Goal: Download file/media

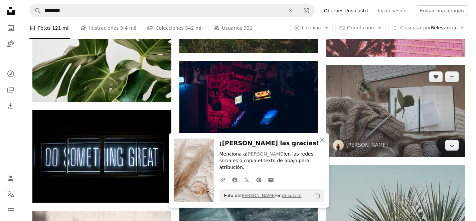
scroll to position [3842, 0]
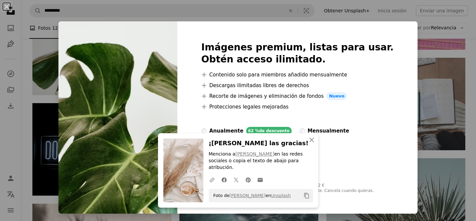
click at [452, 149] on div "An X shape Imágenes premium, listas para usar. Obtén acceso ilimitado. A plus s…" at bounding box center [238, 110] width 476 height 221
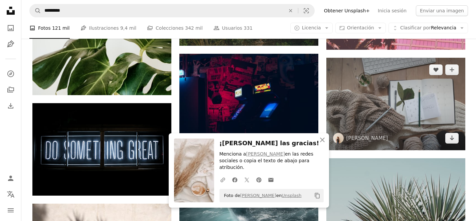
scroll to position [3796, 0]
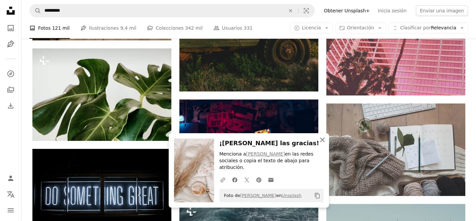
click at [321, 140] on icon "button" at bounding box center [322, 139] width 5 height 5
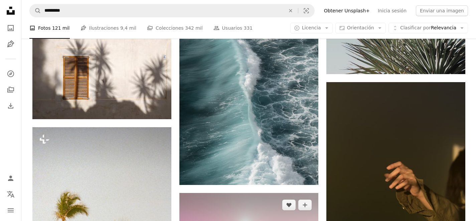
scroll to position [4072, 0]
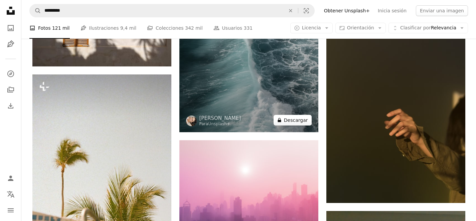
click at [306, 125] on button "A lock Descargar" at bounding box center [292, 120] width 38 height 11
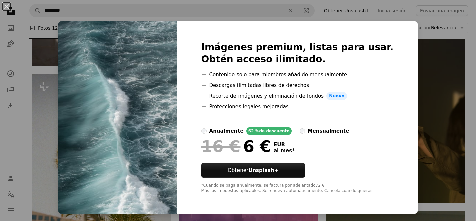
click at [423, 80] on div "An X shape Imágenes premium, listas para usar. Obtén acceso ilimitado. A plus s…" at bounding box center [238, 110] width 476 height 221
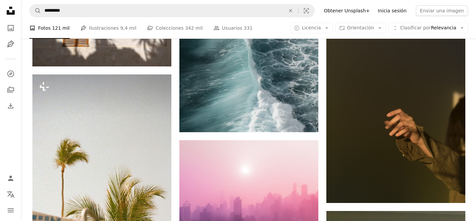
click at [402, 11] on link "Inicia sesión" at bounding box center [391, 10] width 37 height 11
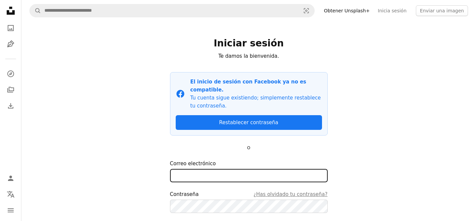
type input "**********"
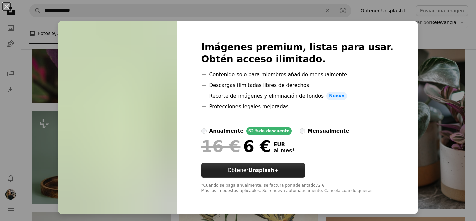
scroll to position [2852, 0]
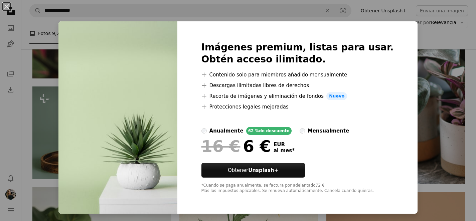
click at [56, 183] on div "An X shape Imágenes premium, listas para usar. Obtén acceso ilimitado. A plus s…" at bounding box center [238, 110] width 476 height 221
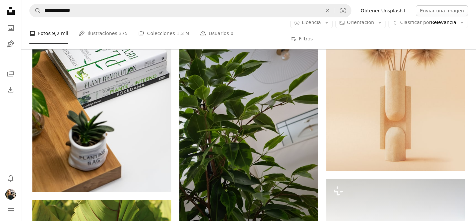
scroll to position [5136, 0]
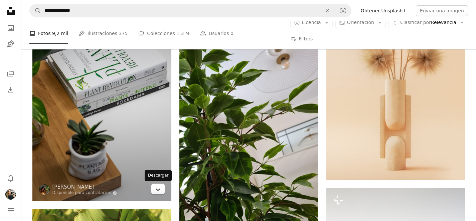
click at [157, 190] on icon "Descargar" at bounding box center [158, 188] width 4 height 5
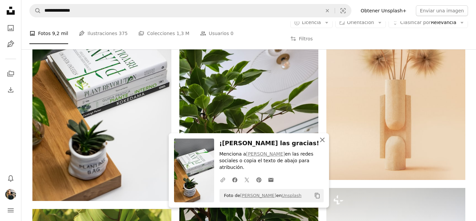
click at [319, 139] on icon "An X shape" at bounding box center [322, 140] width 8 height 8
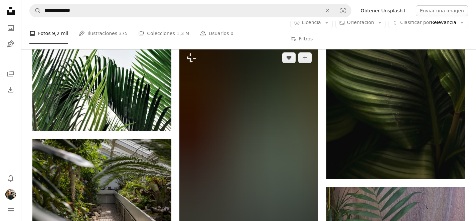
scroll to position [8492, 0]
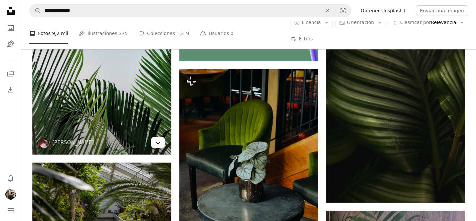
click at [158, 143] on icon "Arrow pointing down" at bounding box center [157, 142] width 5 height 8
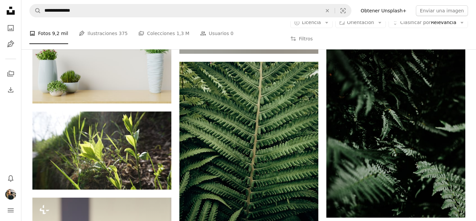
scroll to position [10451, 0]
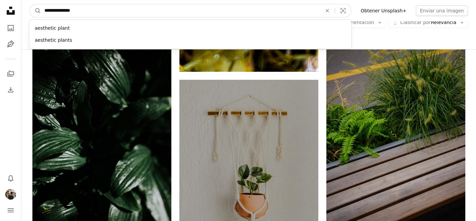
drag, startPoint x: 65, startPoint y: 13, endPoint x: 101, endPoint y: 12, distance: 36.0
click at [102, 12] on input "**********" at bounding box center [180, 10] width 279 height 13
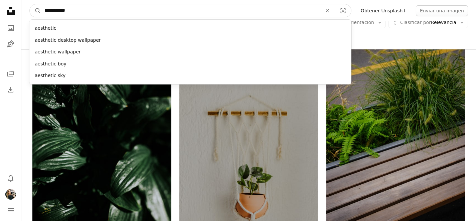
type input "**********"
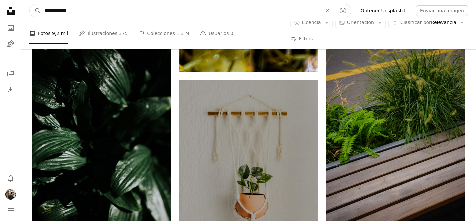
click button "A magnifying glass" at bounding box center [35, 10] width 11 height 13
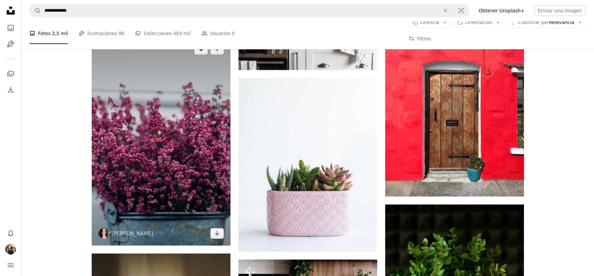
scroll to position [3113, 0]
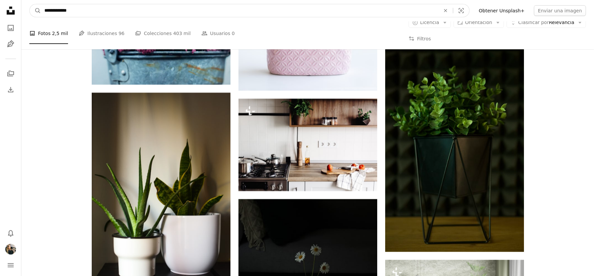
drag, startPoint x: 66, startPoint y: 9, endPoint x: 87, endPoint y: 14, distance: 21.8
click at [87, 14] on input "**********" at bounding box center [239, 10] width 397 height 13
type input "**********"
click at [30, 4] on button "A magnifying glass" at bounding box center [35, 10] width 11 height 13
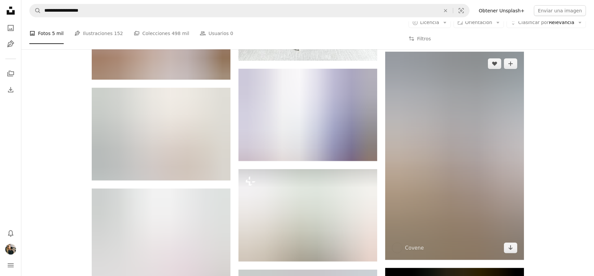
scroll to position [458, 0]
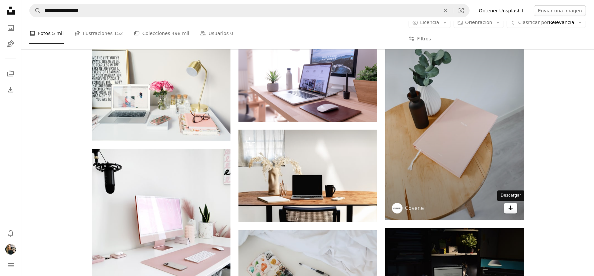
click at [475, 209] on icon "Arrow pointing down" at bounding box center [510, 208] width 5 height 8
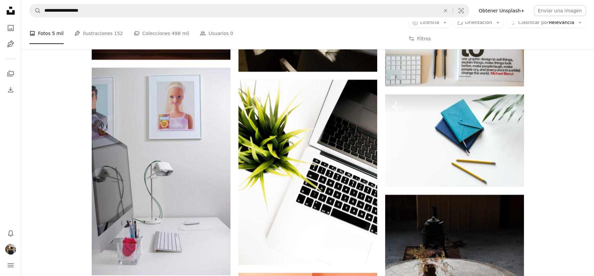
scroll to position [5093, 0]
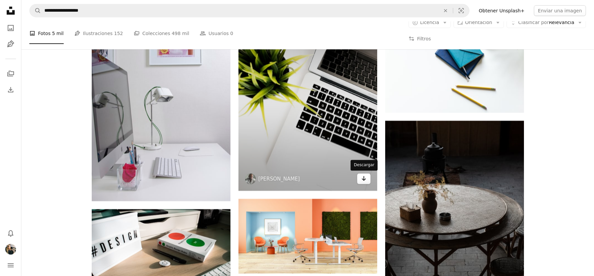
click at [361, 180] on icon "Arrow pointing down" at bounding box center [363, 179] width 5 height 8
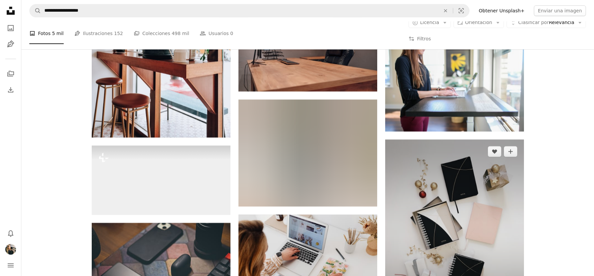
scroll to position [9276, 0]
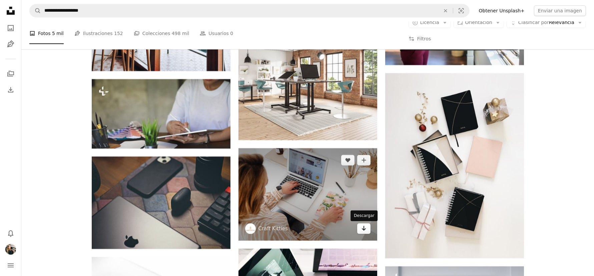
click at [361, 221] on icon "Arrow pointing down" at bounding box center [363, 228] width 5 height 8
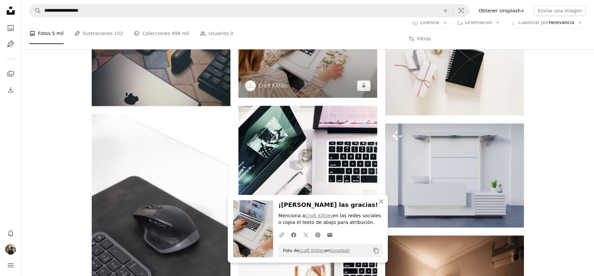
scroll to position [9378, 0]
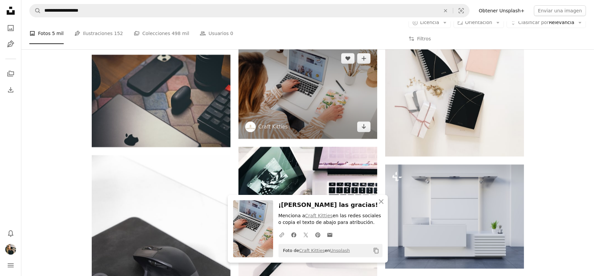
click at [304, 110] on img at bounding box center [308, 92] width 139 height 92
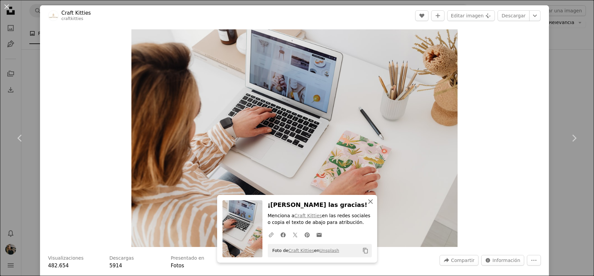
click at [369, 200] on icon "An X shape" at bounding box center [371, 202] width 8 height 8
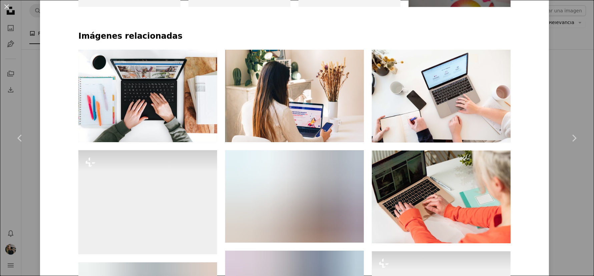
scroll to position [466, 0]
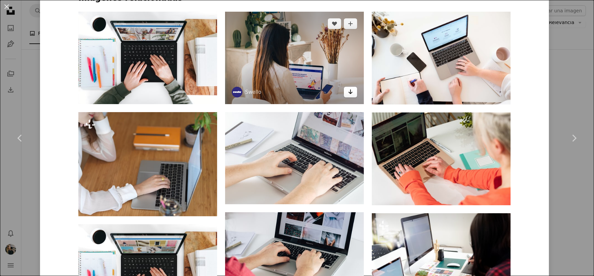
click at [349, 95] on icon "Arrow pointing down" at bounding box center [350, 92] width 5 height 8
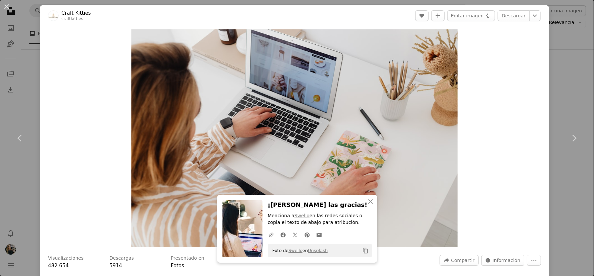
scroll to position [9102, 0]
click at [35, 83] on div "An X shape Chevron left Chevron right Craft Kitties craftkitties A heart A plus…" at bounding box center [297, 138] width 594 height 276
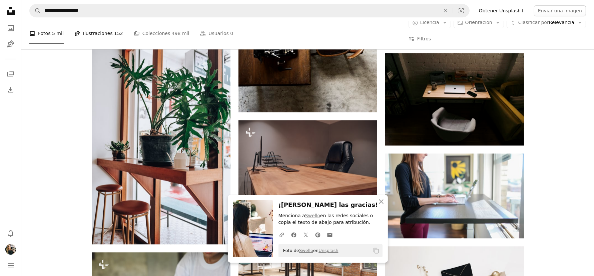
scroll to position [9378, 0]
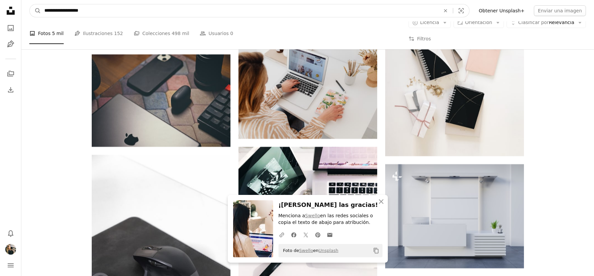
drag, startPoint x: 66, startPoint y: 10, endPoint x: 125, endPoint y: 9, distance: 59.1
click at [125, 9] on input "**********" at bounding box center [239, 10] width 397 height 13
type input "**********"
click at [30, 4] on button "A magnifying glass" at bounding box center [35, 10] width 11 height 13
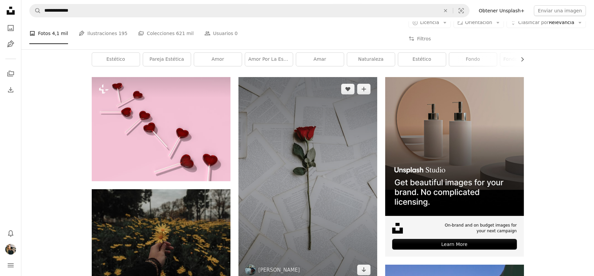
scroll to position [144, 0]
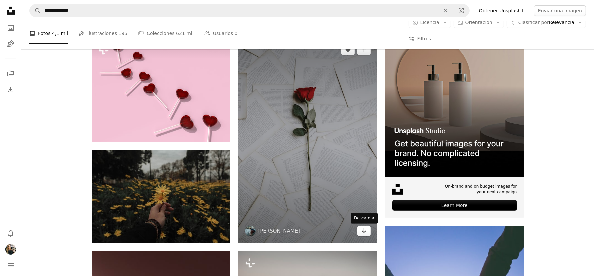
click at [364, 221] on icon "Descargar" at bounding box center [364, 230] width 4 height 5
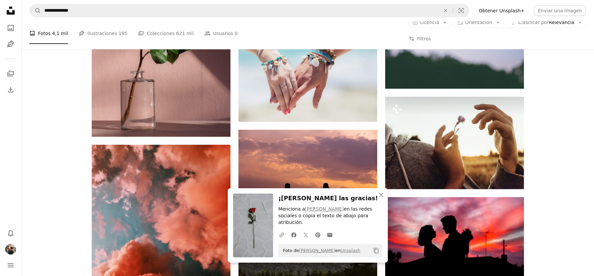
scroll to position [468, 0]
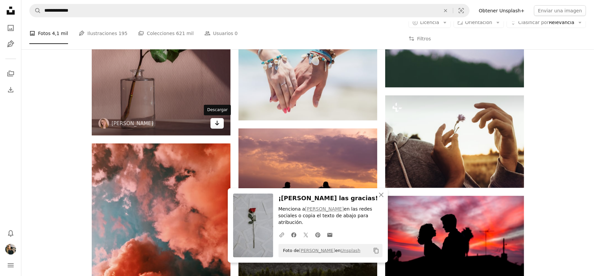
click at [216, 125] on icon "Arrow pointing down" at bounding box center [217, 123] width 5 height 8
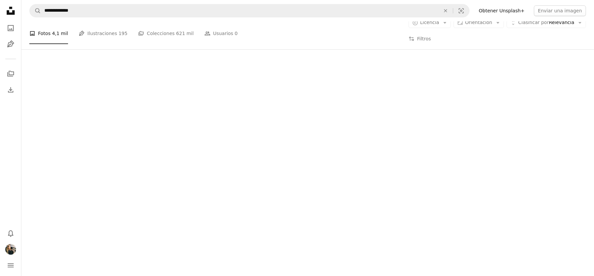
scroll to position [11503, 0]
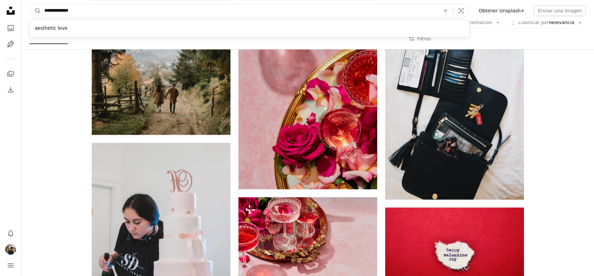
drag, startPoint x: 66, startPoint y: 9, endPoint x: 130, endPoint y: 11, distance: 64.4
click at [130, 11] on input "**********" at bounding box center [239, 10] width 397 height 13
type input "**********"
click button "A magnifying glass" at bounding box center [35, 10] width 11 height 13
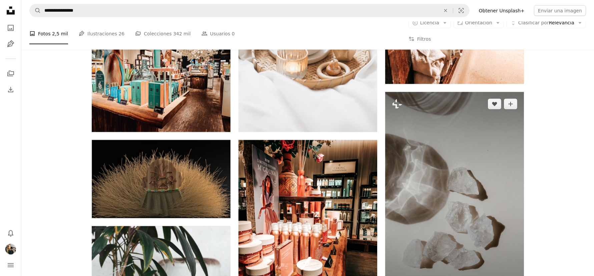
scroll to position [1085, 0]
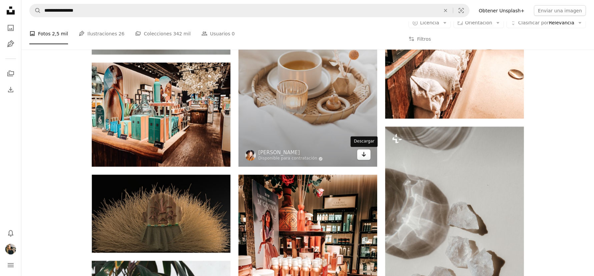
click at [363, 156] on icon "Arrow pointing down" at bounding box center [363, 155] width 5 height 8
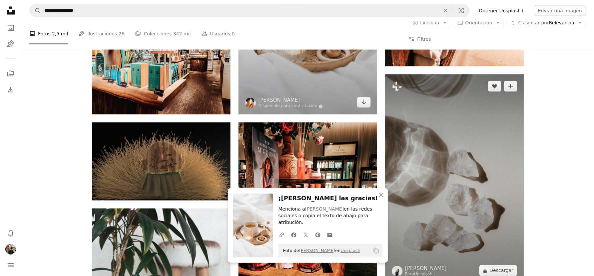
scroll to position [1168, 0]
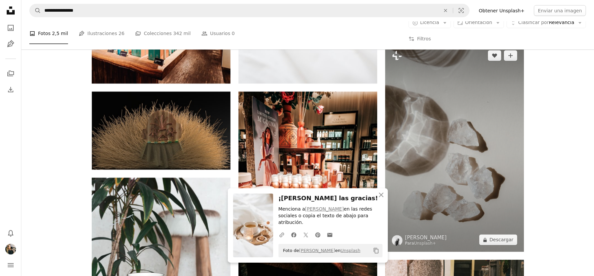
click at [462, 157] on img at bounding box center [454, 148] width 139 height 208
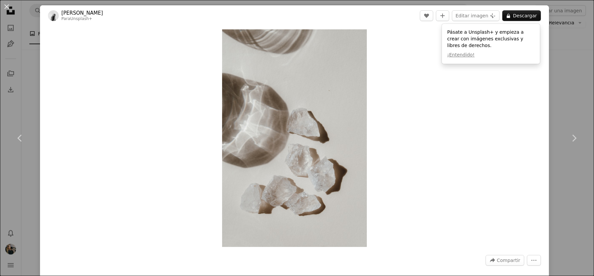
scroll to position [667, 0]
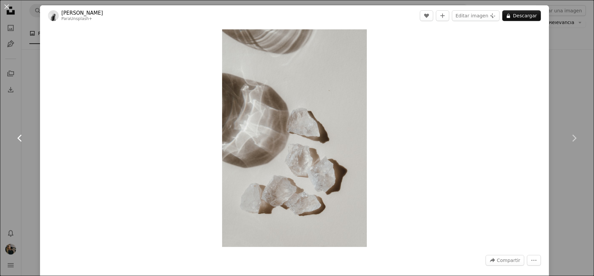
click at [32, 127] on link "Chevron left" at bounding box center [20, 138] width 40 height 64
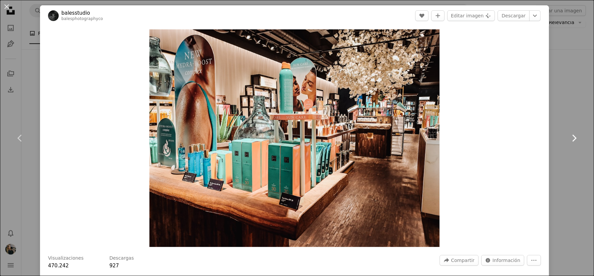
click at [475, 110] on link "Chevron right" at bounding box center [574, 138] width 40 height 64
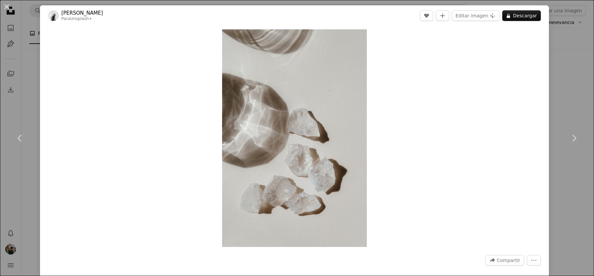
scroll to position [552, 0]
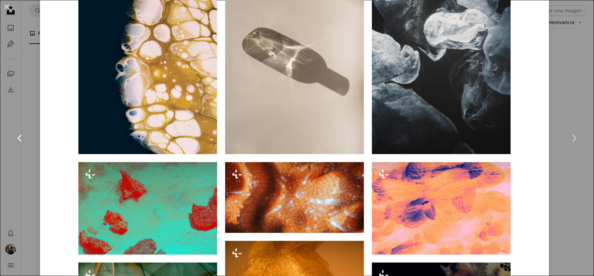
click at [28, 123] on link "Chevron left" at bounding box center [20, 138] width 40 height 64
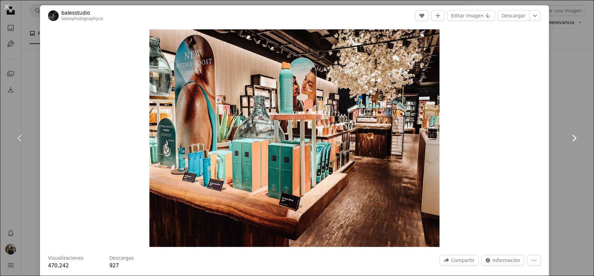
click at [475, 138] on icon "Chevron right" at bounding box center [574, 138] width 11 height 11
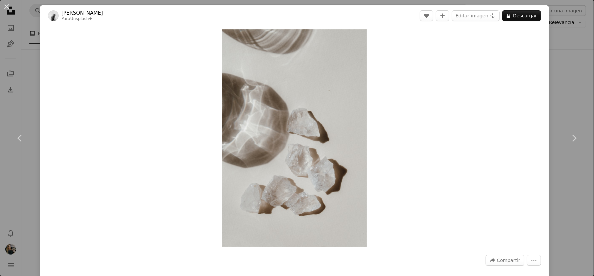
click at [38, 86] on div "An X shape Chevron left Chevron right [PERSON_NAME] Para Unsplash+ A heart A pl…" at bounding box center [297, 138] width 594 height 276
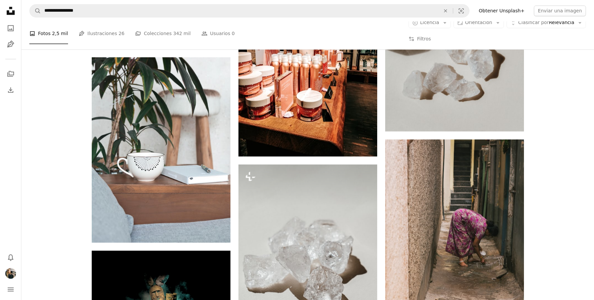
scroll to position [1294, 0]
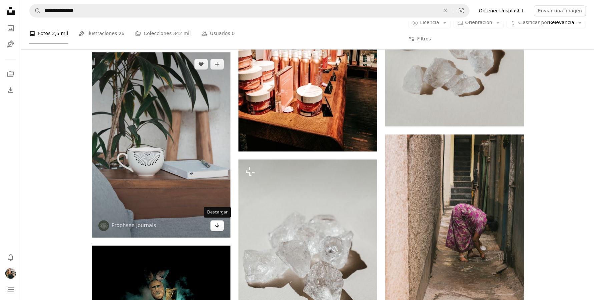
click at [216, 221] on icon "Arrow pointing down" at bounding box center [217, 225] width 5 height 8
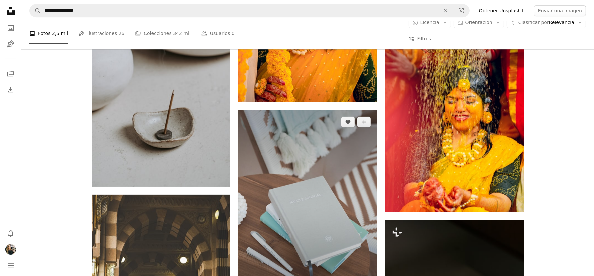
scroll to position [2121, 0]
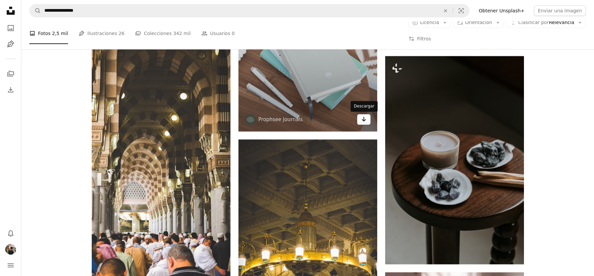
click at [362, 118] on icon "Arrow pointing down" at bounding box center [363, 119] width 5 height 8
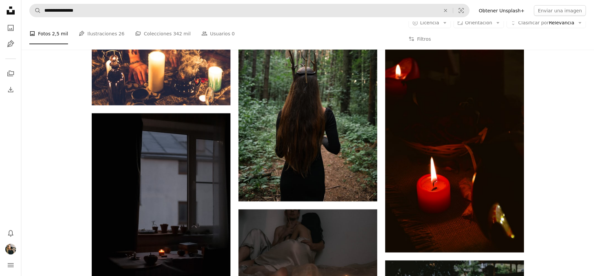
scroll to position [5854, 0]
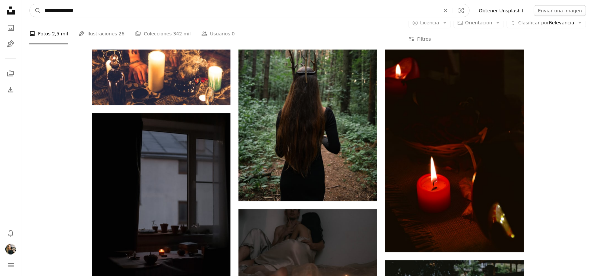
drag, startPoint x: 101, startPoint y: 15, endPoint x: 66, endPoint y: 11, distance: 35.6
click at [66, 11] on input "**********" at bounding box center [239, 10] width 397 height 13
type input "**********"
click at [30, 4] on button "A magnifying glass" at bounding box center [35, 10] width 11 height 13
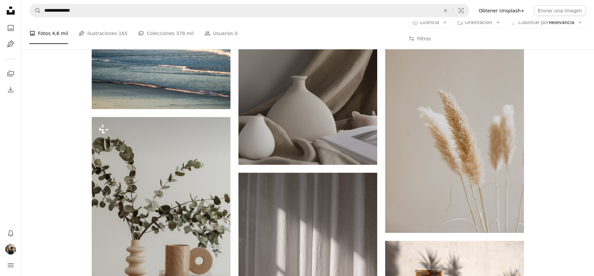
scroll to position [556, 0]
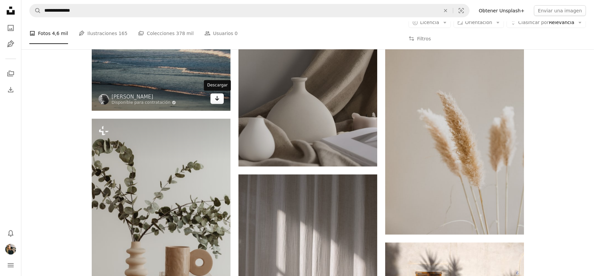
click at [219, 100] on icon "Arrow pointing down" at bounding box center [217, 98] width 5 height 8
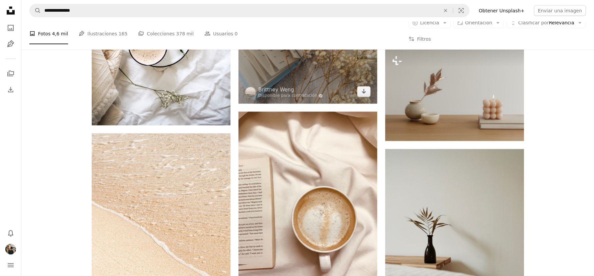
scroll to position [1011, 0]
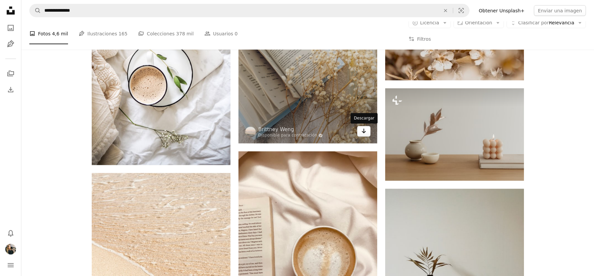
click at [363, 133] on icon "Descargar" at bounding box center [364, 131] width 4 height 5
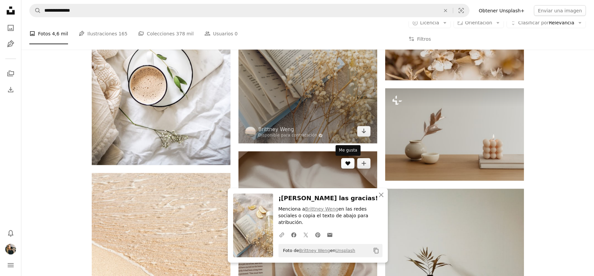
scroll to position [1013, 0]
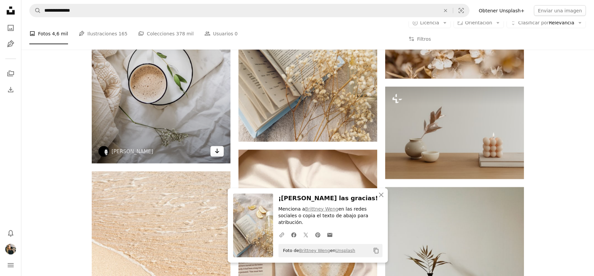
click at [215, 153] on icon "Arrow pointing down" at bounding box center [217, 151] width 5 height 8
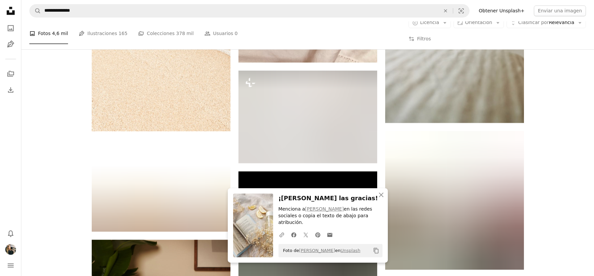
scroll to position [1285, 0]
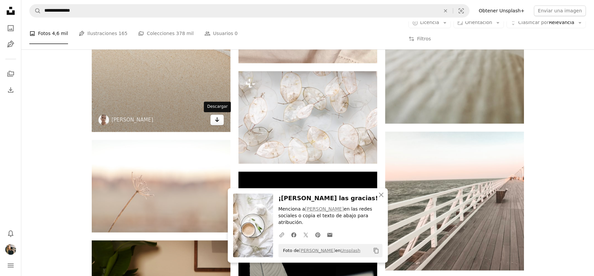
click at [215, 122] on icon "Arrow pointing down" at bounding box center [217, 119] width 5 height 8
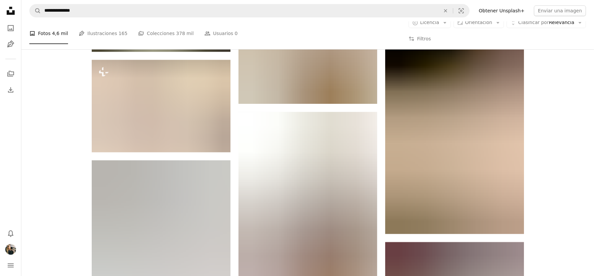
scroll to position [1921, 0]
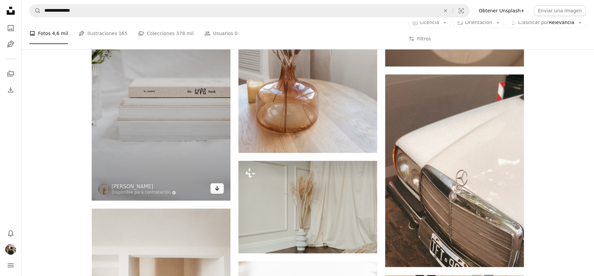
click at [218, 191] on icon "Arrow pointing down" at bounding box center [217, 188] width 5 height 8
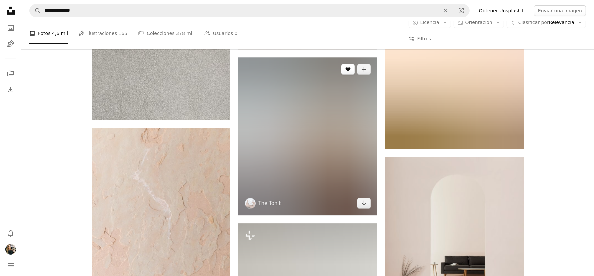
scroll to position [2577, 0]
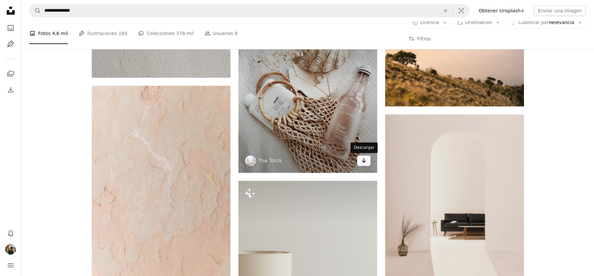
click at [364, 160] on icon "Arrow pointing down" at bounding box center [363, 161] width 5 height 8
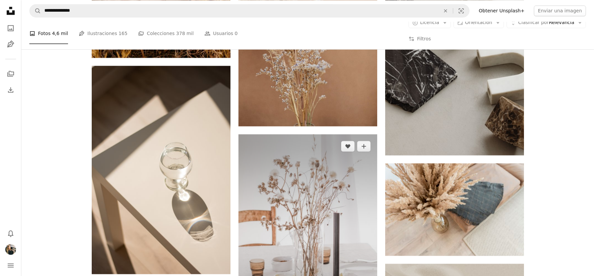
scroll to position [3643, 0]
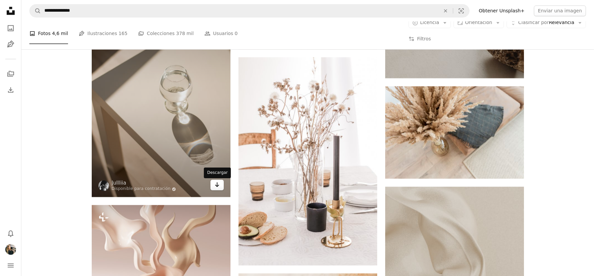
click at [218, 188] on icon "Arrow pointing down" at bounding box center [217, 185] width 5 height 8
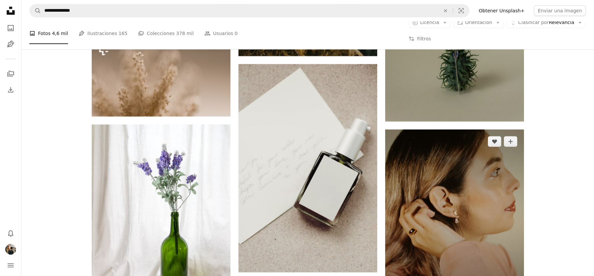
scroll to position [9293, 0]
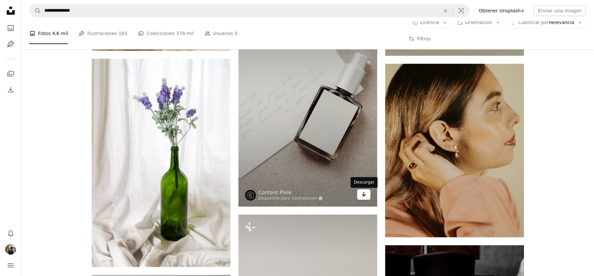
click at [365, 195] on icon "Arrow pointing down" at bounding box center [363, 194] width 5 height 8
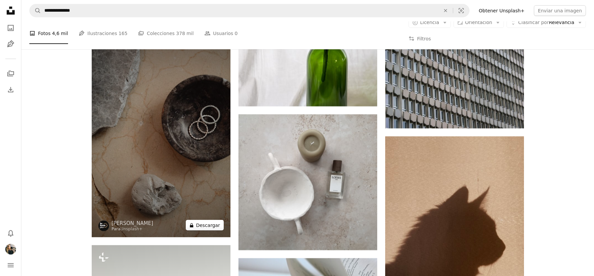
scroll to position [10287, 0]
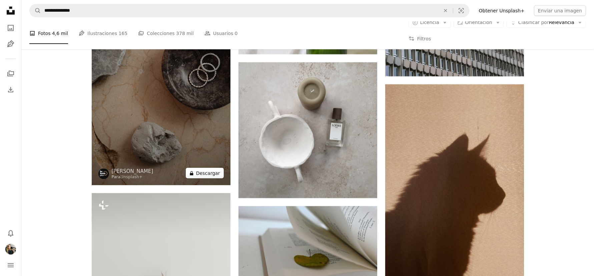
click at [207, 175] on button "A lock Descargar" at bounding box center [205, 173] width 38 height 11
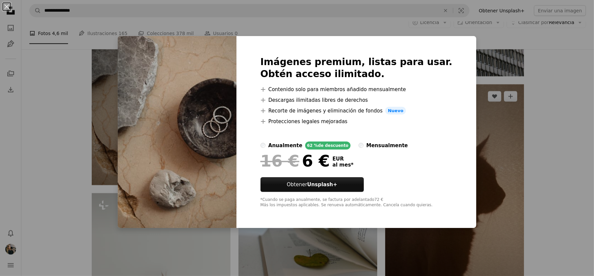
click at [475, 122] on div "An X shape Imágenes premium, listas para usar. Obtén acceso ilimitado. A plus s…" at bounding box center [297, 138] width 594 height 276
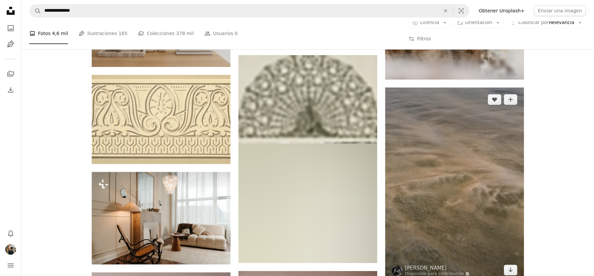
scroll to position [10978, 0]
